Goal: Task Accomplishment & Management: Use online tool/utility

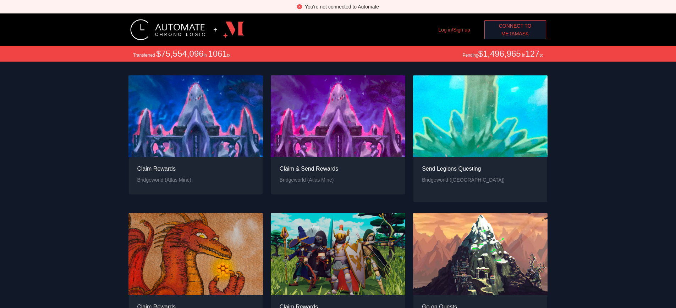
click at [515, 34] on span "MetaMask" at bounding box center [515, 34] width 28 height 8
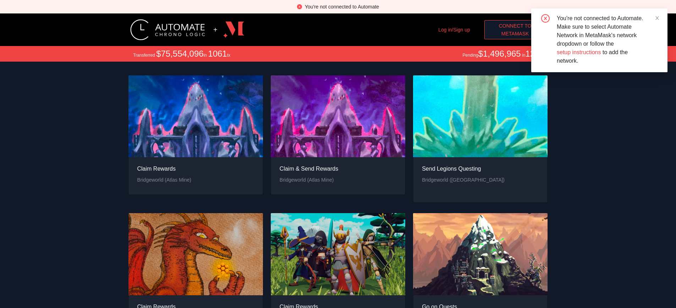
click at [515, 34] on span "MetaMask" at bounding box center [515, 34] width 28 height 8
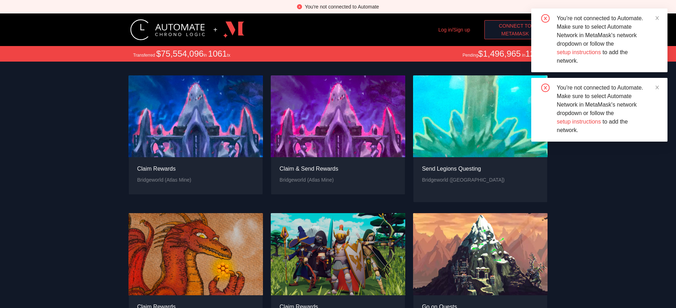
click at [515, 34] on span "MetaMask" at bounding box center [515, 34] width 28 height 8
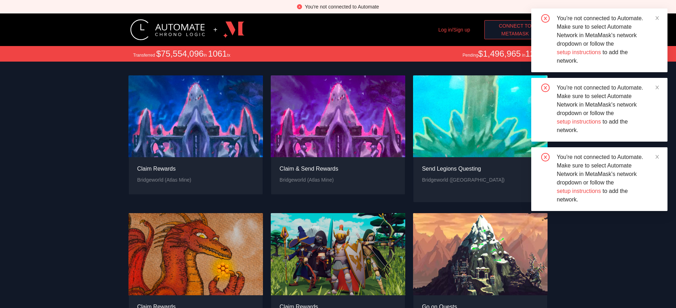
click at [515, 34] on span "MetaMask" at bounding box center [515, 34] width 28 height 8
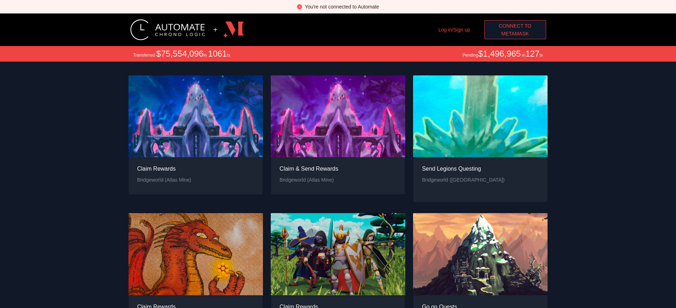
click at [515, 26] on span "Connect to" at bounding box center [515, 26] width 33 height 8
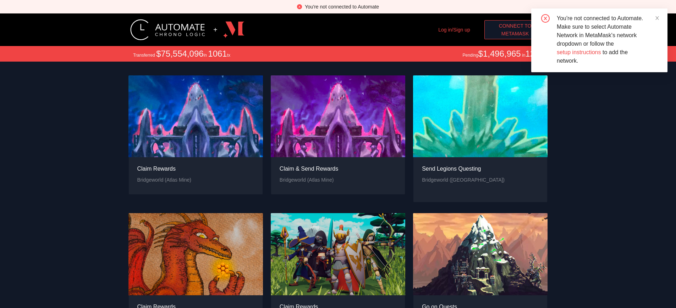
click at [515, 34] on span "MetaMask" at bounding box center [515, 34] width 28 height 8
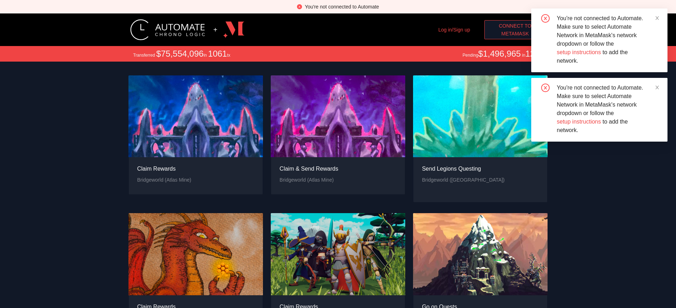
click at [515, 34] on span "MetaMask" at bounding box center [515, 34] width 28 height 8
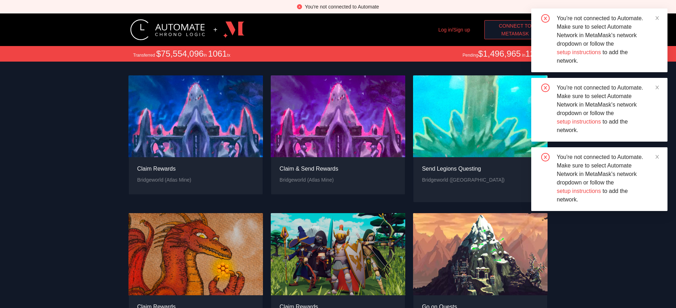
click at [515, 34] on span "MetaMask" at bounding box center [515, 34] width 28 height 8
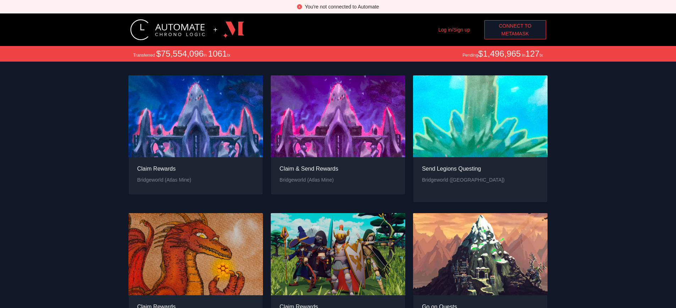
click at [341, 7] on div "You're not connected to Automate" at bounding box center [342, 7] width 74 height 8
click at [517, 34] on span "MetaMask" at bounding box center [515, 34] width 28 height 8
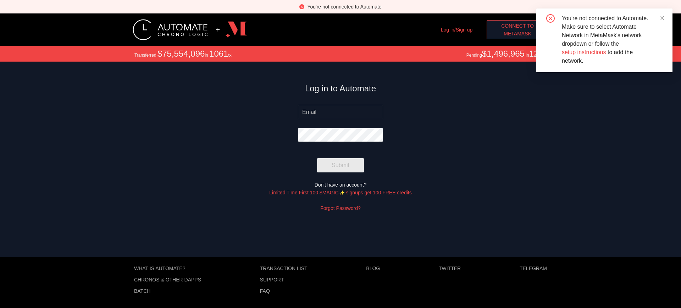
click at [517, 34] on span "MetaMask" at bounding box center [518, 34] width 28 height 8
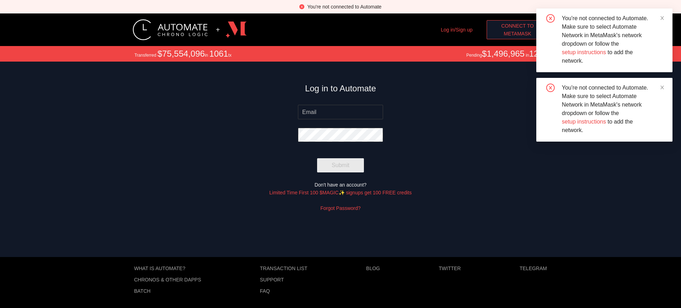
click at [517, 34] on span "MetaMask" at bounding box center [518, 34] width 28 height 8
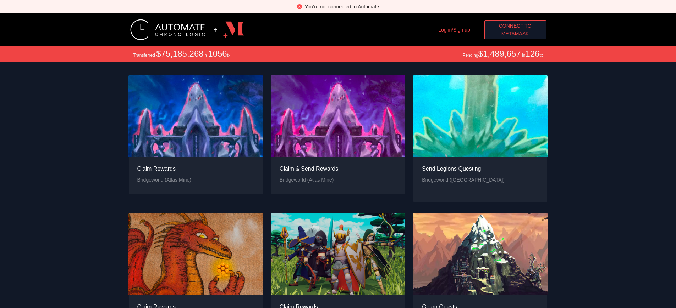
click at [341, 7] on div "You're not connected to Automate" at bounding box center [342, 7] width 74 height 8
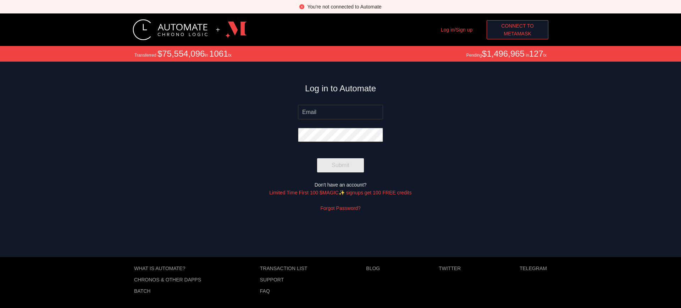
click at [517, 34] on span "MetaMask" at bounding box center [518, 34] width 28 height 8
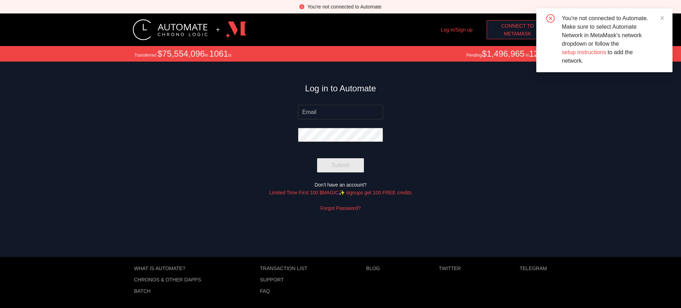
click at [344, 7] on div "You're not connected to Automate" at bounding box center [344, 7] width 74 height 8
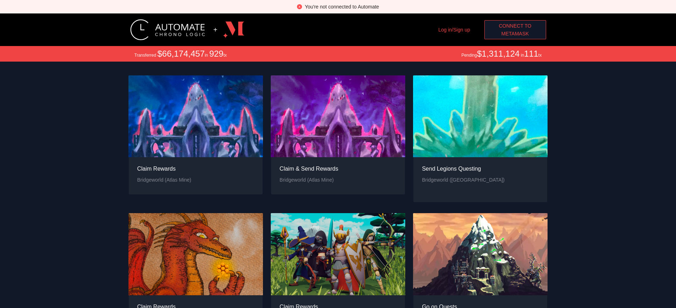
click at [515, 26] on span "Connect to" at bounding box center [515, 26] width 33 height 8
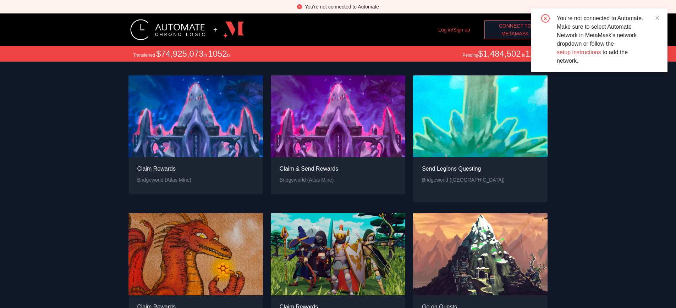
click at [515, 34] on span "MetaMask" at bounding box center [515, 34] width 28 height 8
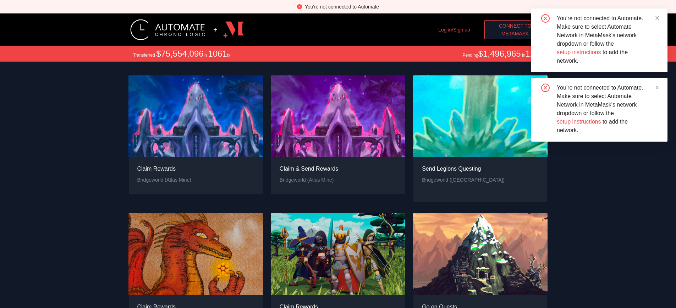
click at [515, 34] on span "MetaMask" at bounding box center [515, 34] width 28 height 8
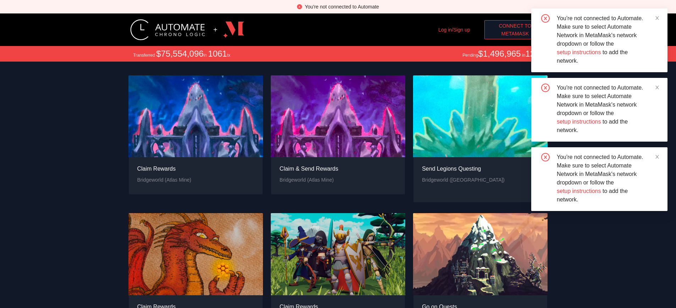
click at [341, 7] on div "You're not connected to Automate" at bounding box center [342, 7] width 74 height 8
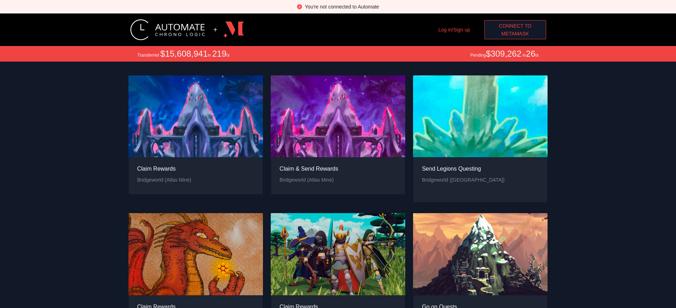
click at [515, 34] on span "MetaMask" at bounding box center [515, 34] width 28 height 8
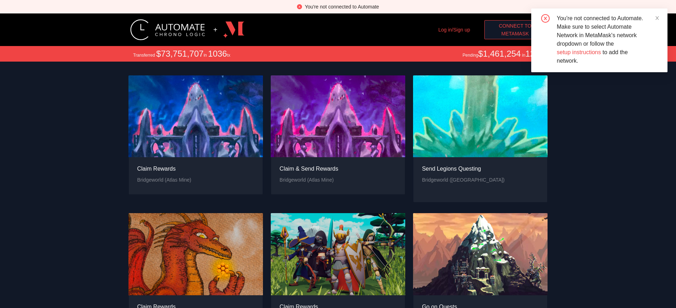
click at [515, 34] on span "MetaMask" at bounding box center [515, 34] width 28 height 8
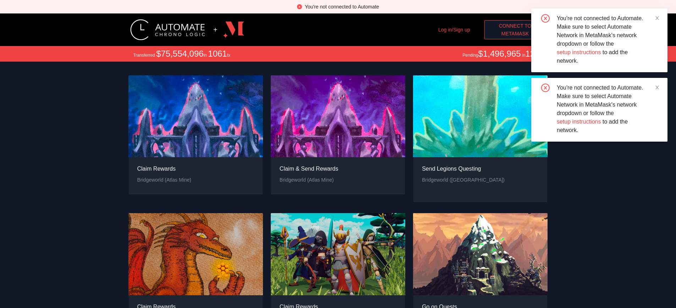
click at [515, 34] on span "MetaMask" at bounding box center [515, 34] width 28 height 8
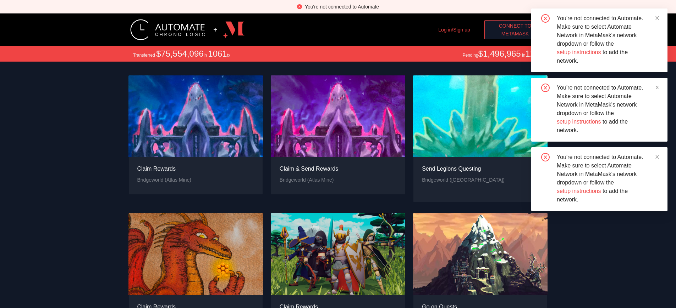
click at [341, 7] on div "You're not connected to Automate" at bounding box center [342, 7] width 74 height 8
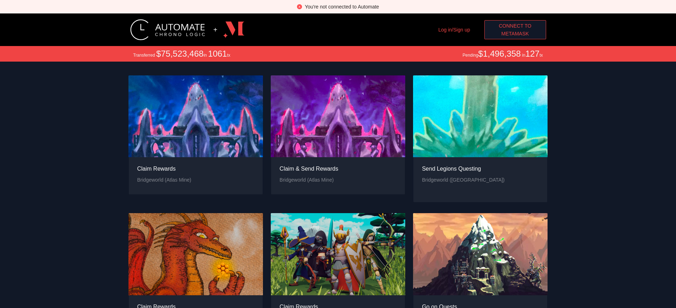
click at [515, 26] on span "Connect to" at bounding box center [515, 26] width 33 height 8
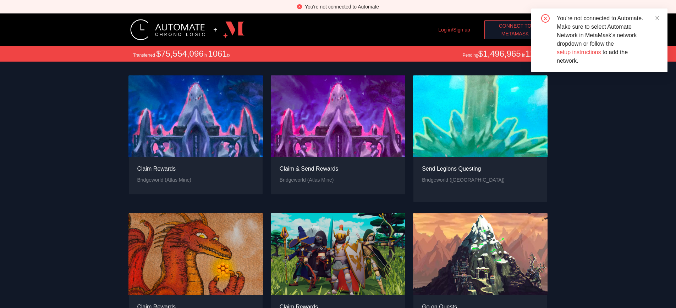
click at [515, 34] on span "MetaMask" at bounding box center [515, 34] width 28 height 8
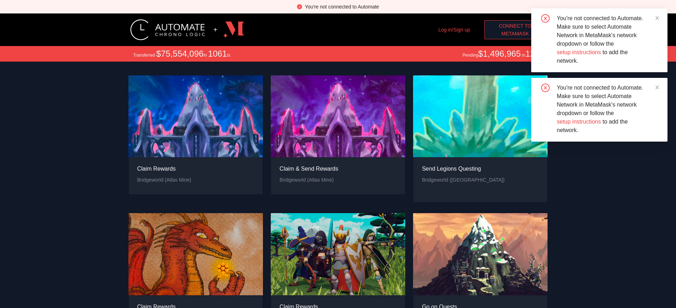
click at [515, 34] on span "MetaMask" at bounding box center [515, 34] width 28 height 8
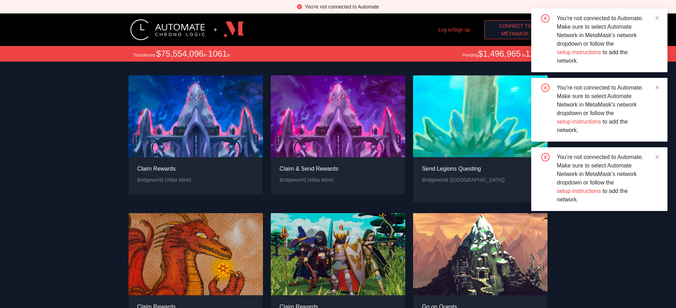
click at [515, 26] on span "Connect to" at bounding box center [515, 26] width 33 height 8
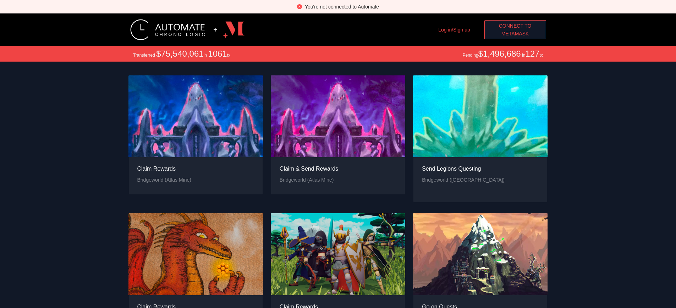
click at [515, 34] on span "MetaMask" at bounding box center [515, 34] width 28 height 8
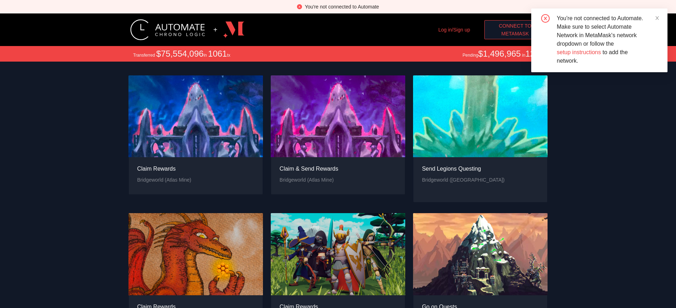
click at [515, 34] on span "MetaMask" at bounding box center [515, 34] width 28 height 8
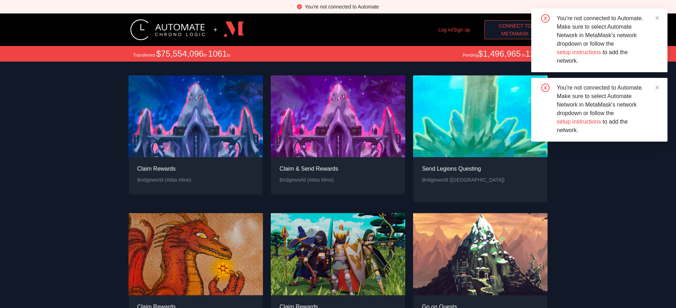
click at [515, 34] on span "MetaMask" at bounding box center [515, 34] width 28 height 8
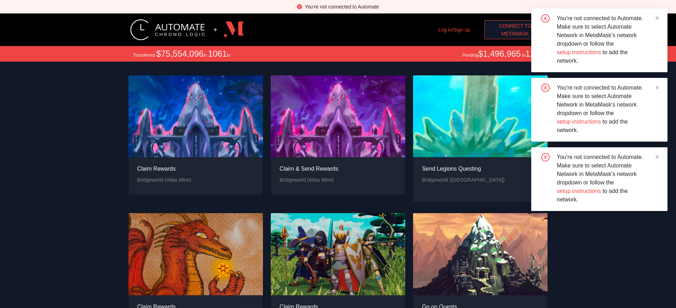
click at [515, 26] on span "Connect to" at bounding box center [515, 26] width 33 height 8
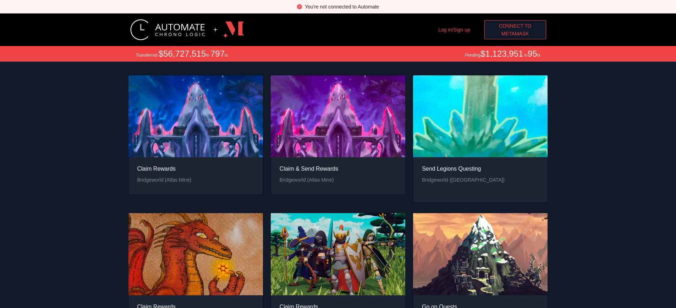
click at [341, 7] on div "You're not connected to Automate" at bounding box center [342, 7] width 74 height 8
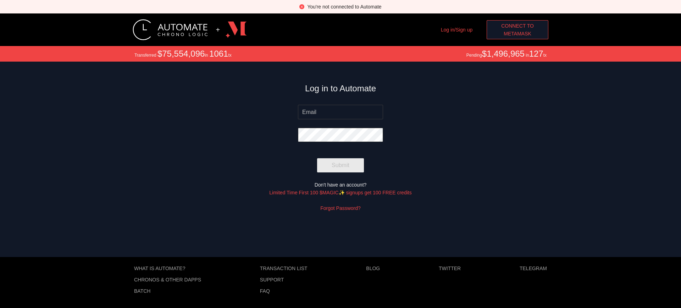
click at [517, 34] on span "MetaMask" at bounding box center [518, 34] width 28 height 8
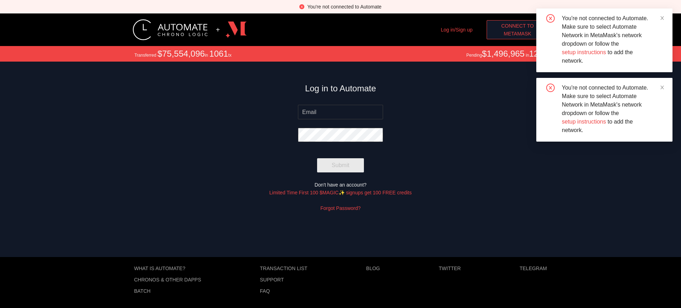
click at [517, 26] on span "Connect to" at bounding box center [517, 26] width 33 height 8
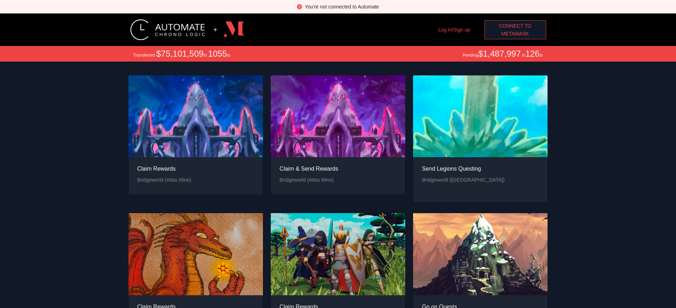
click at [515, 26] on span "Connect to" at bounding box center [515, 26] width 33 height 8
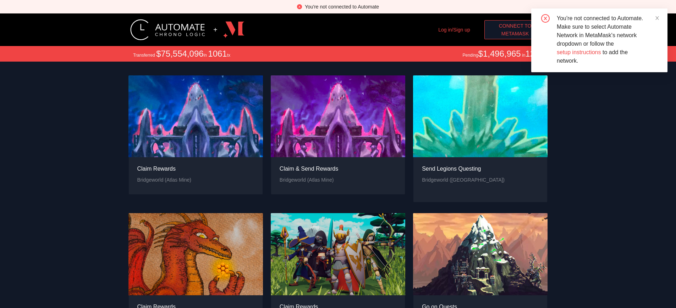
click at [515, 34] on span "MetaMask" at bounding box center [515, 34] width 28 height 8
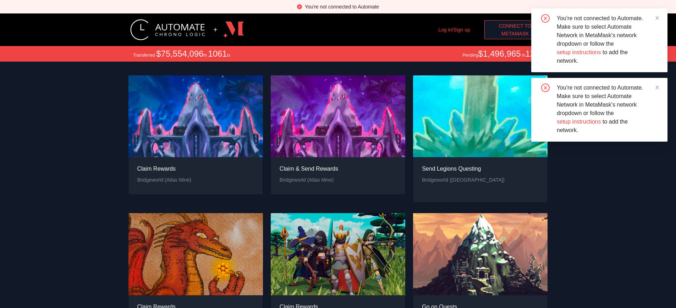
click at [515, 34] on span "MetaMask" at bounding box center [515, 34] width 28 height 8
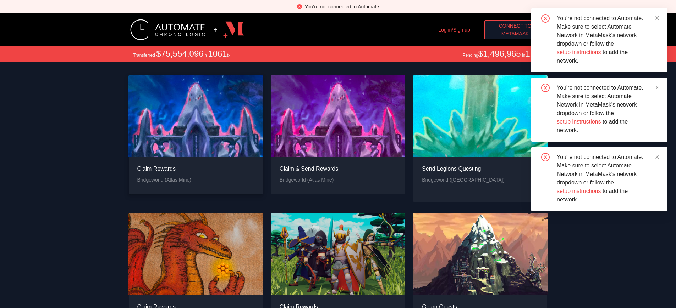
click at [164, 169] on div "Claim Rewards" at bounding box center [164, 169] width 54 height 9
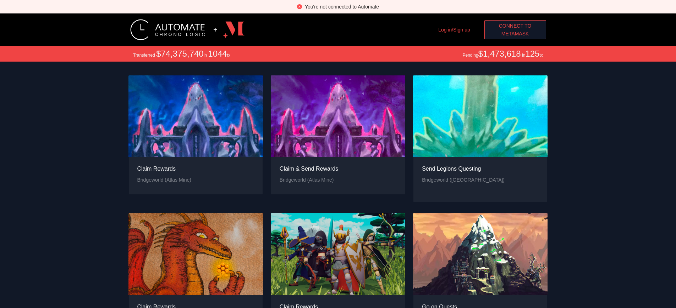
click at [341, 7] on div "You're not connected to Automate" at bounding box center [342, 7] width 74 height 8
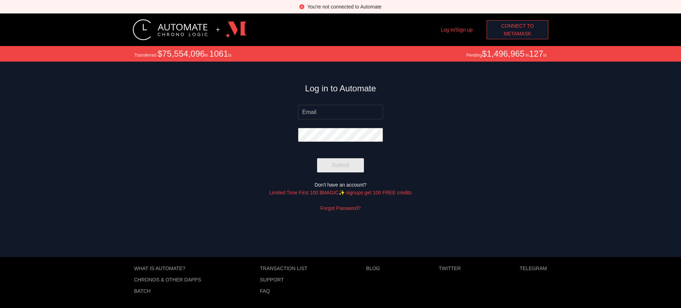
click at [517, 34] on span "MetaMask" at bounding box center [518, 34] width 28 height 8
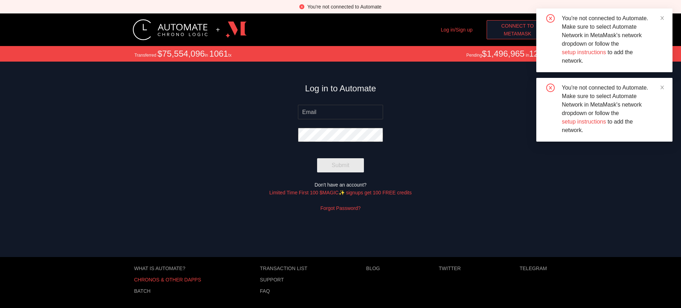
click at [167, 280] on p "Chronos & other dApps" at bounding box center [167, 280] width 67 height 6
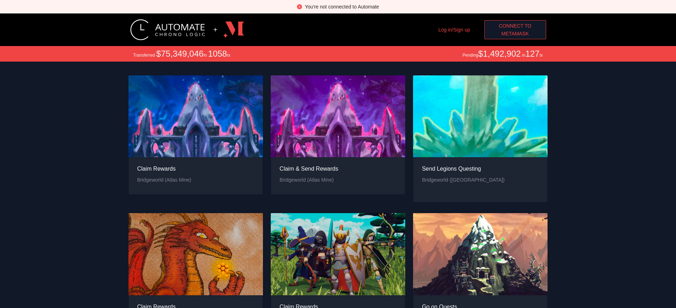
click at [515, 34] on span "MetaMask" at bounding box center [515, 34] width 28 height 8
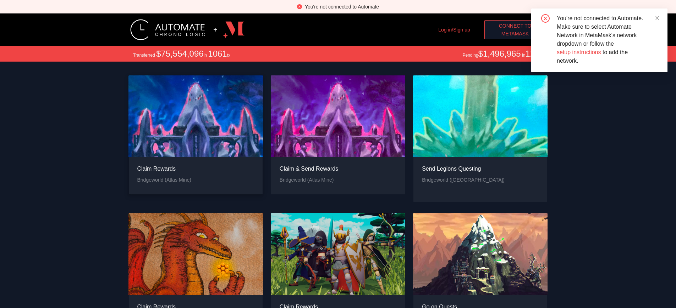
click at [164, 169] on div "Claim Rewards" at bounding box center [164, 169] width 54 height 9
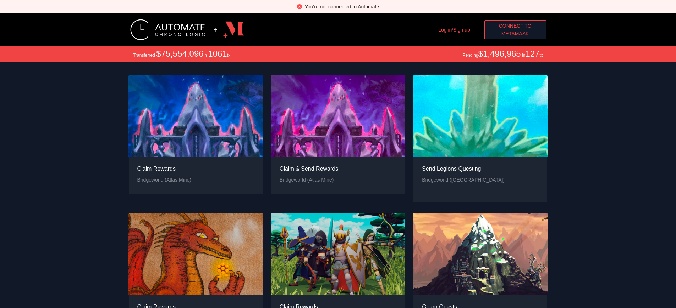
click at [515, 26] on span "Connect to" at bounding box center [515, 26] width 33 height 8
